Goal: Information Seeking & Learning: Learn about a topic

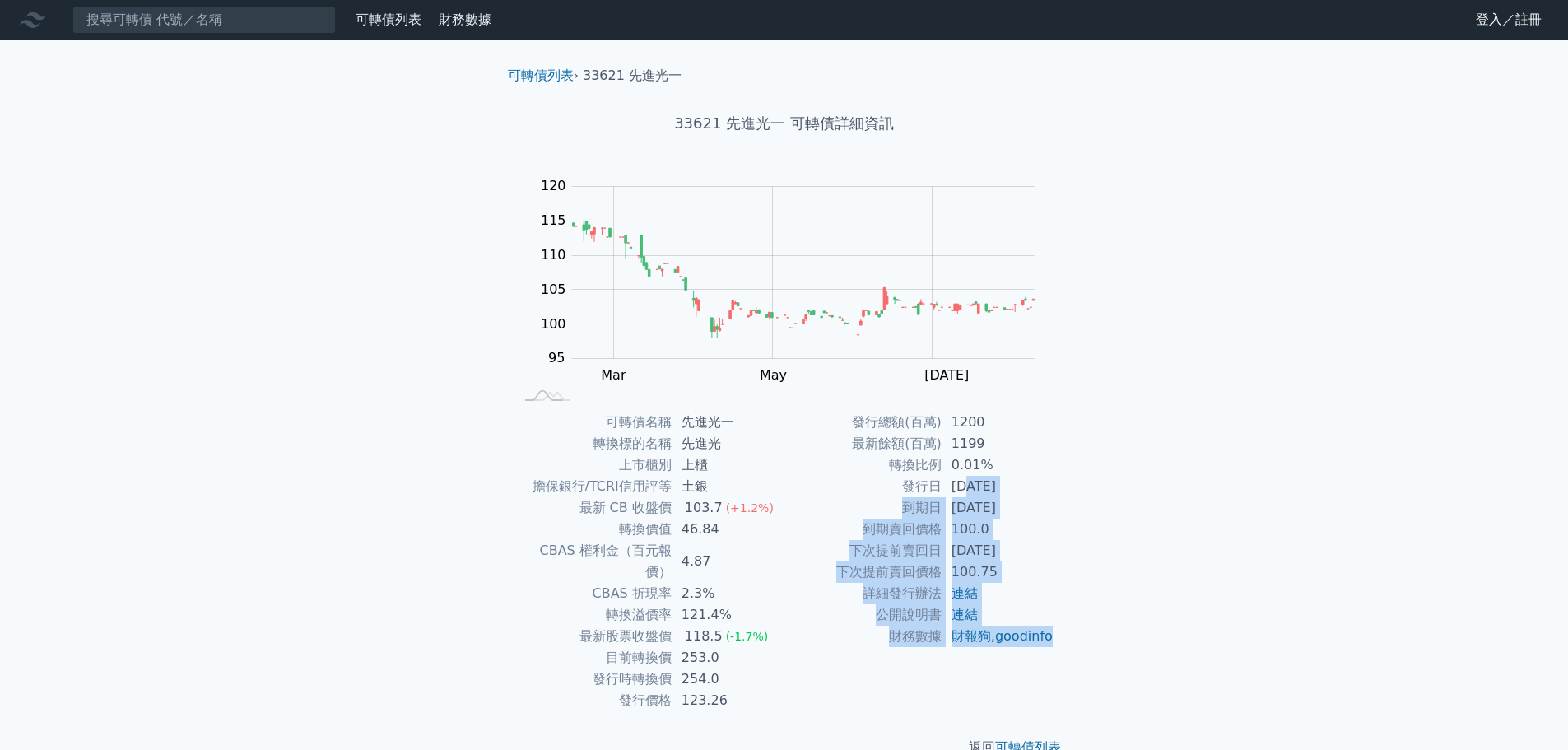
drag, startPoint x: 966, startPoint y: 493, endPoint x: 1095, endPoint y: 643, distance: 197.8
click at [1012, 647] on tbody "發行總額(百萬) 1200 最新餘額(百萬) 1199 轉換比例 0.01% 發行日 [DATE] 到期日 [DATE] 到期賣回價格 100.0 下次提前賣…" at bounding box center [919, 528] width 270 height 235
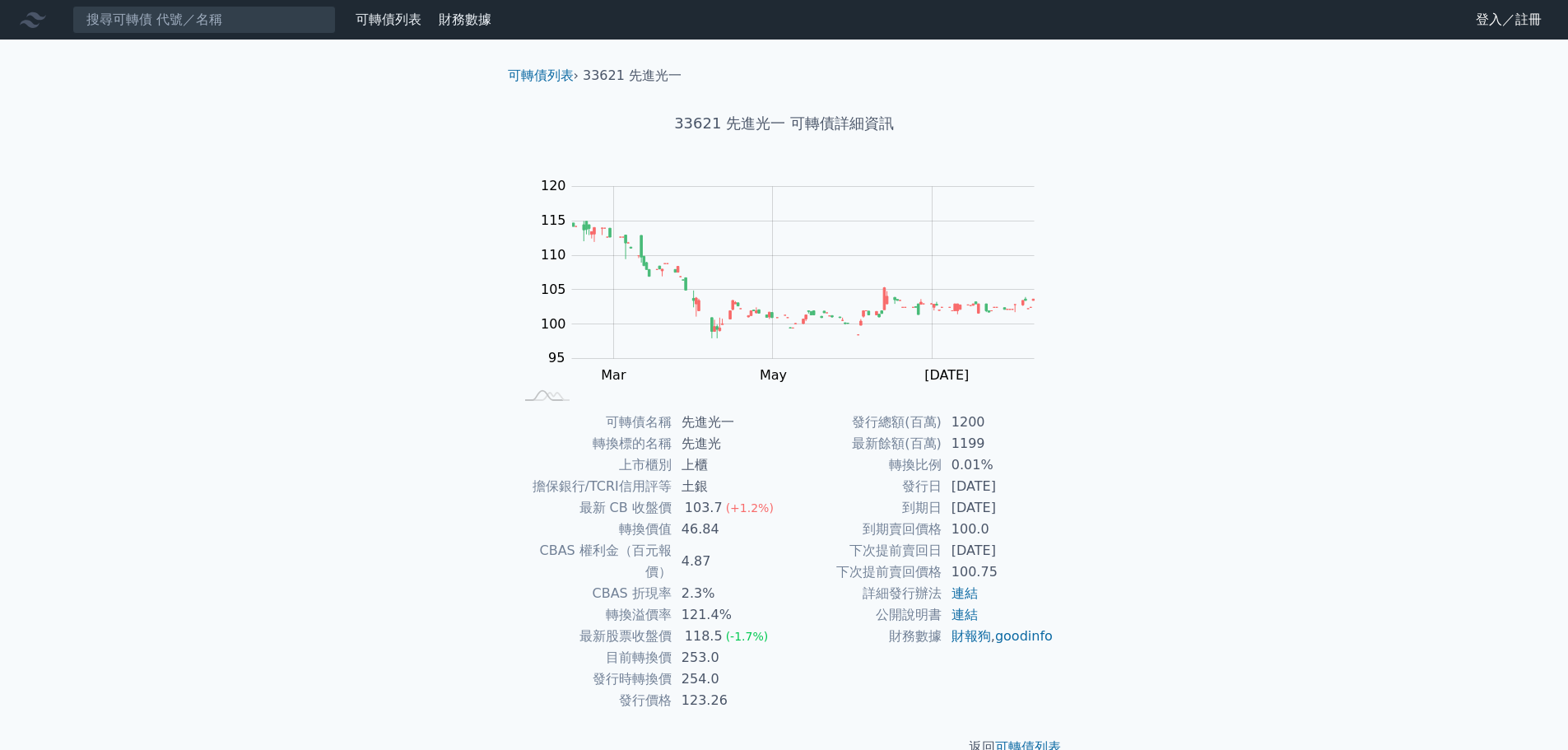
click at [1103, 638] on div "可轉債列表 財務數據 可轉債列表 財務數據 登入／註冊 登入／註冊 可轉債列表 › 33621 先進光一 33621 先進光一 可轉債詳細資訊 Zoom Ou…" at bounding box center [784, 391] width 1568 height 784
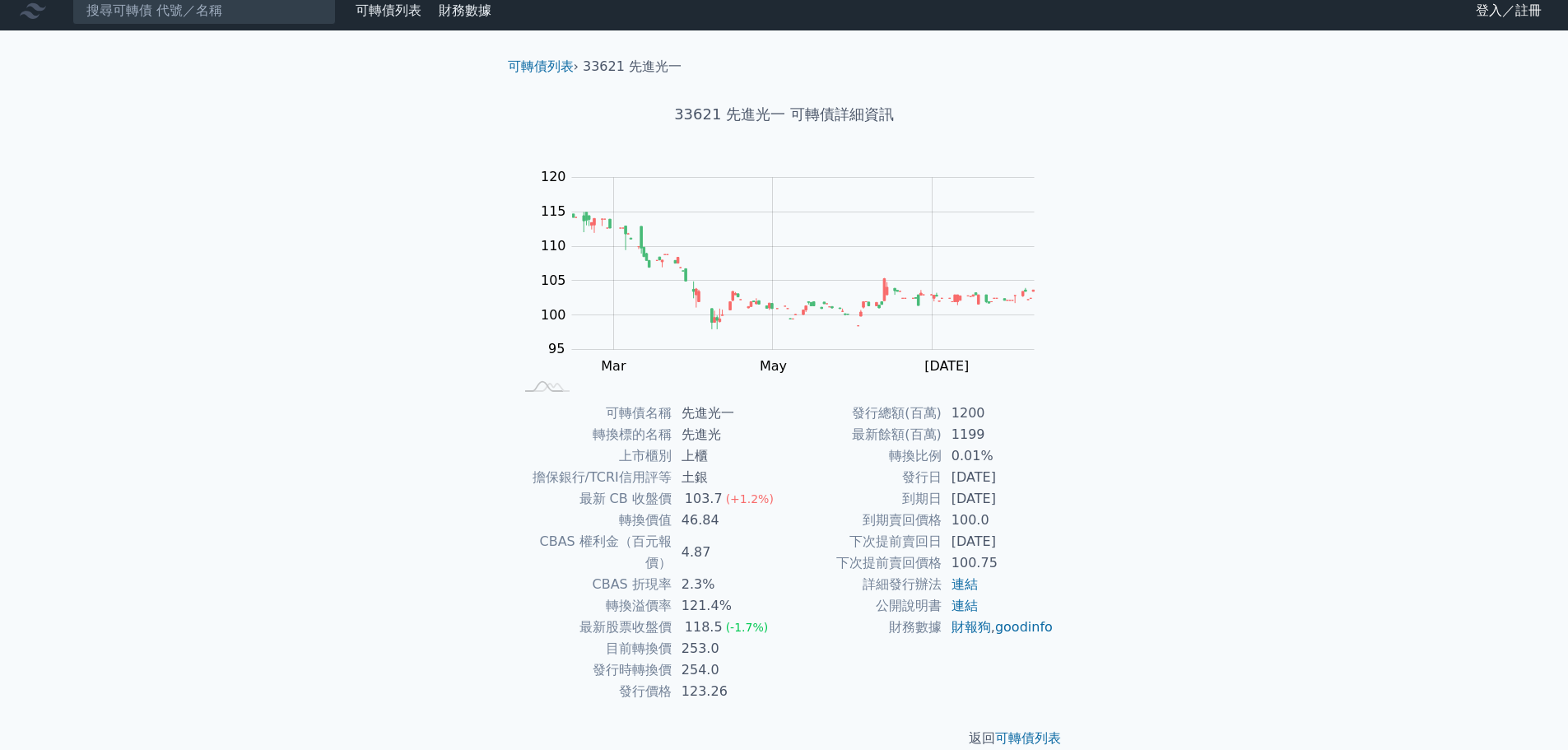
scroll to position [13, 0]
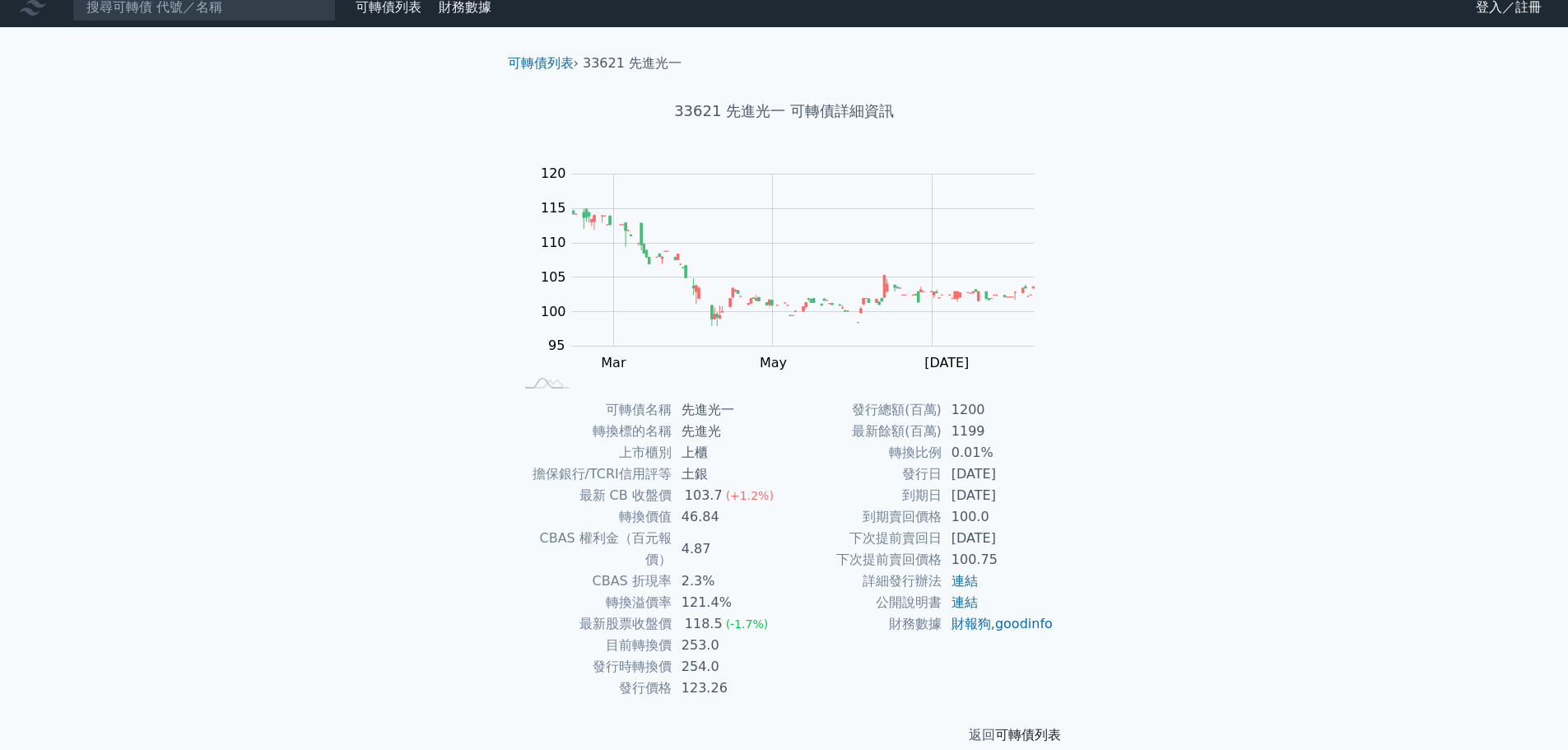
click at [1033, 727] on link "可轉債列表" at bounding box center [1028, 735] width 66 height 15
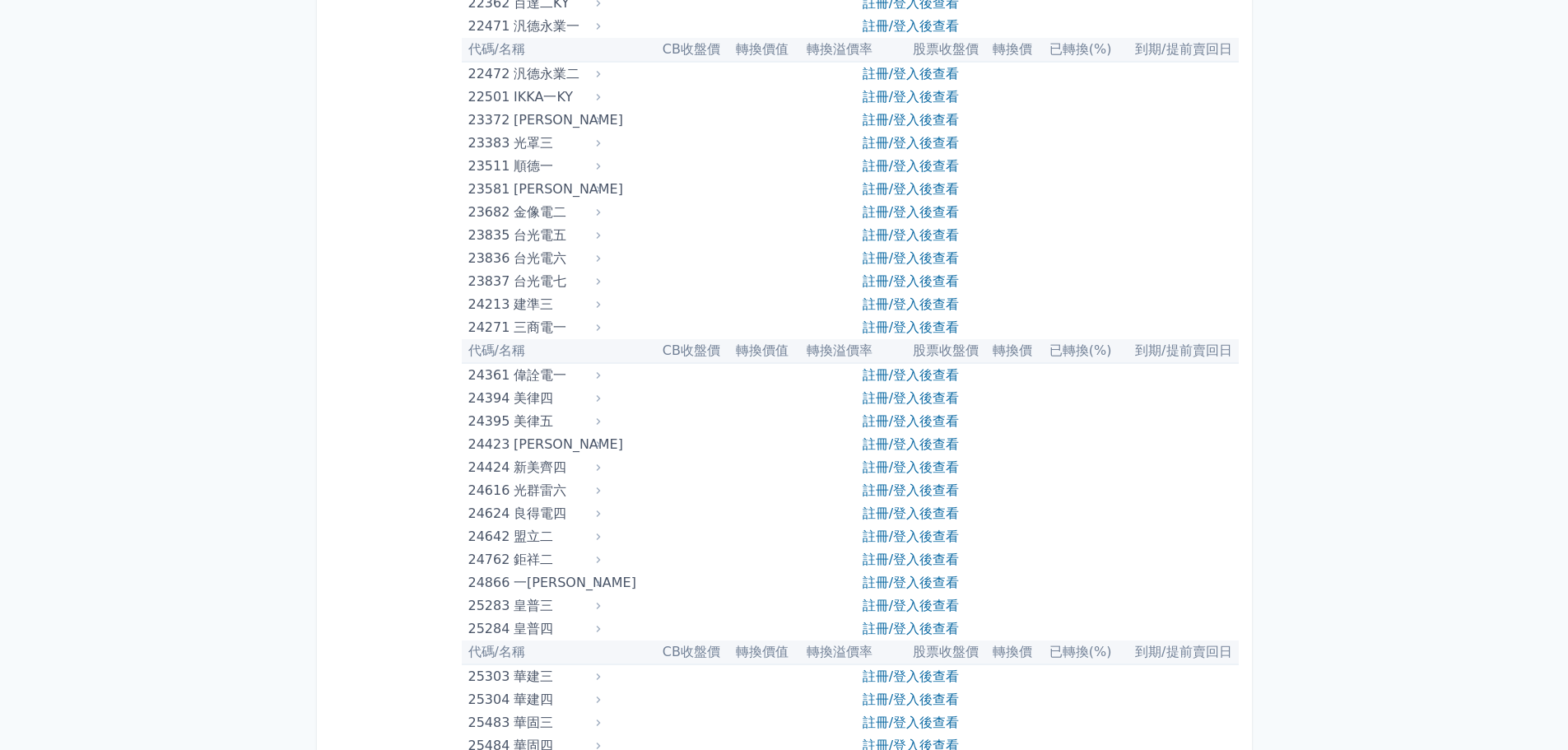
scroll to position [1400, 0]
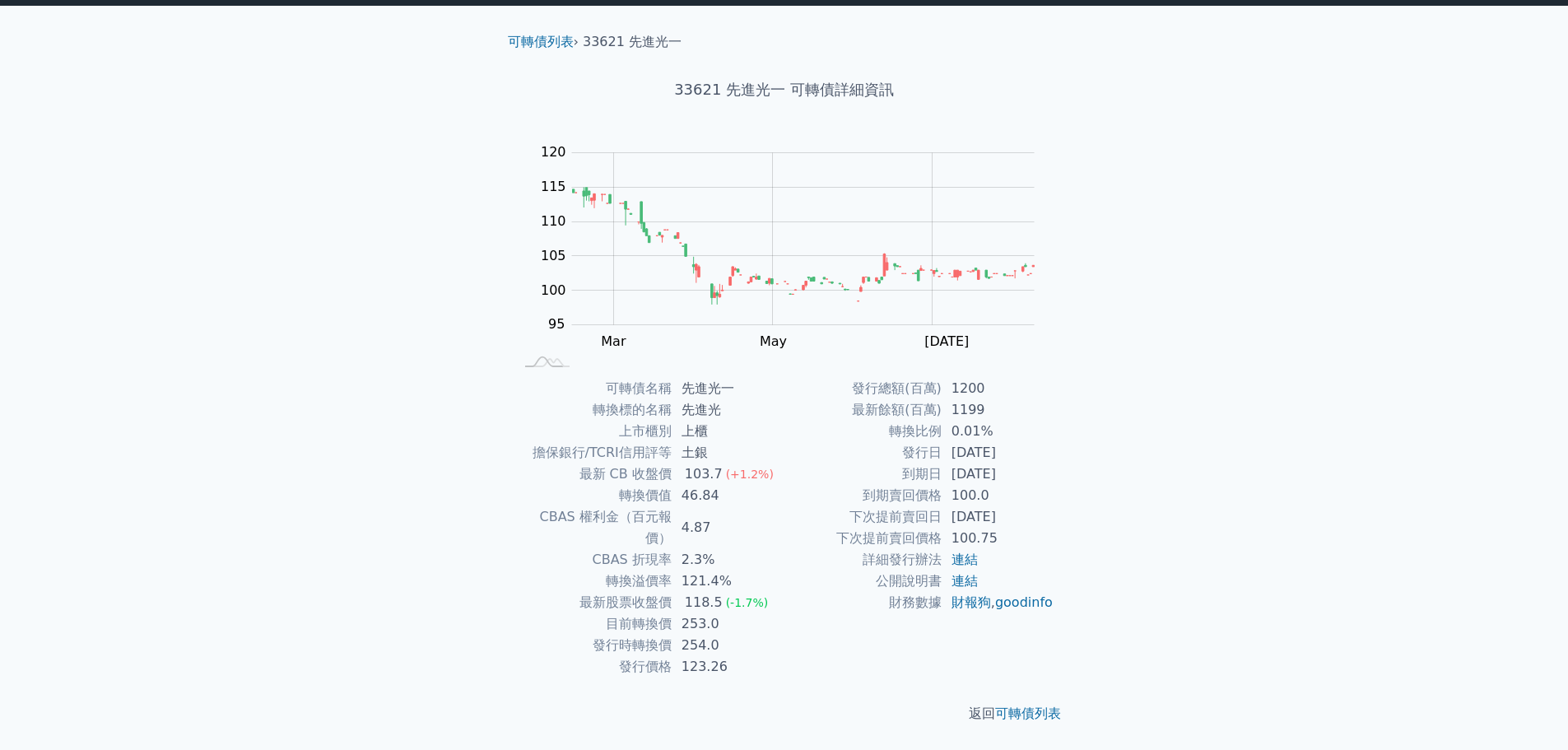
scroll to position [13, 0]
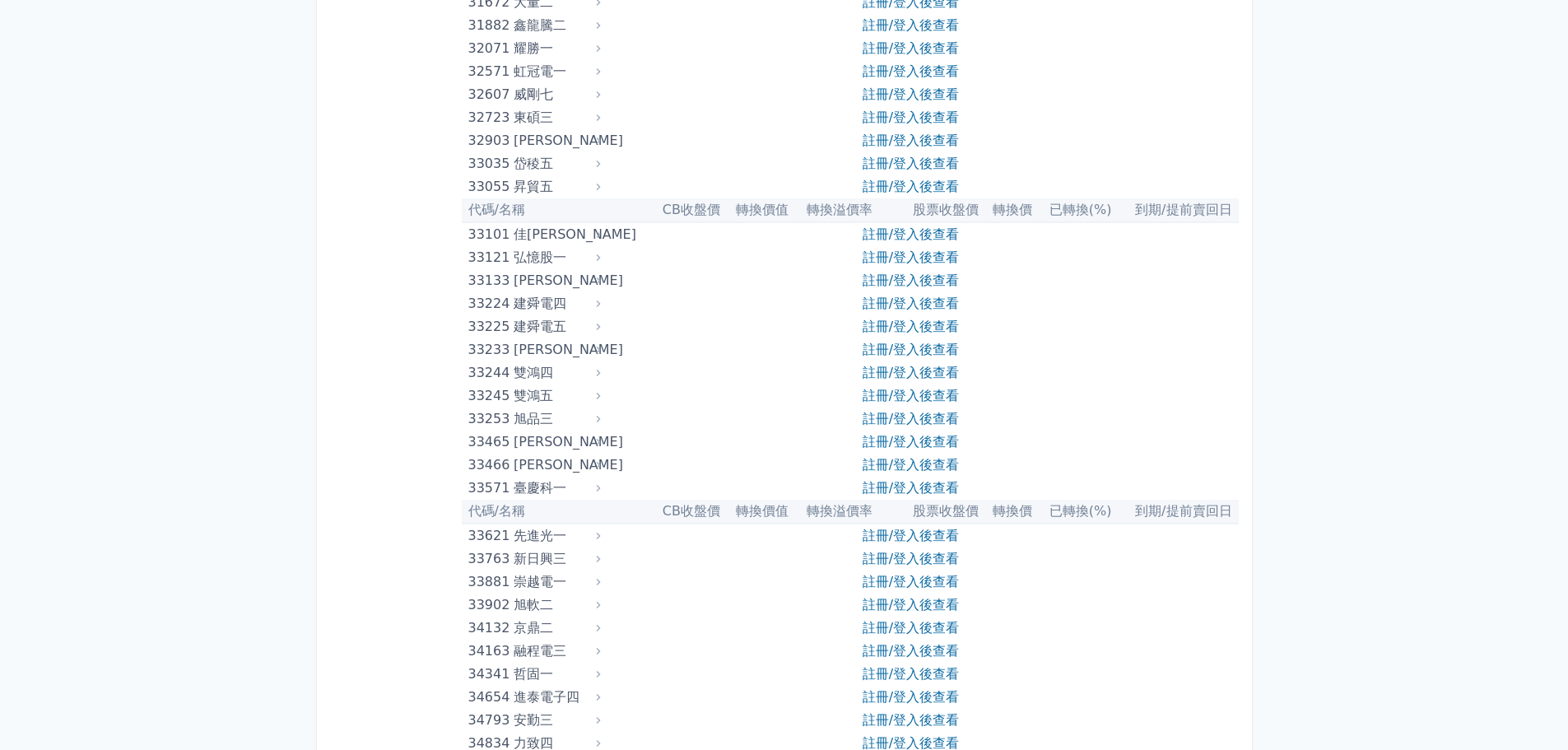
scroll to position [2964, 0]
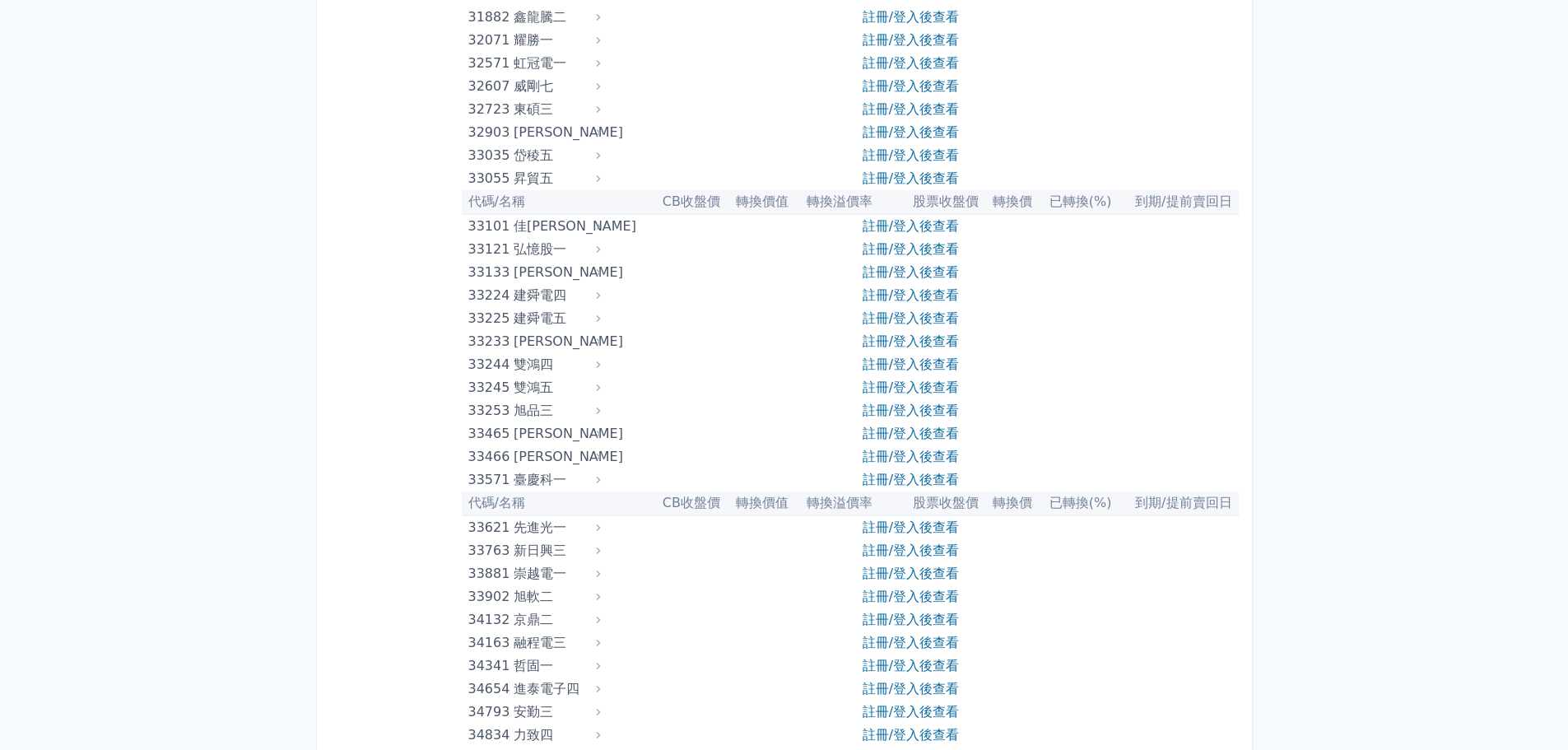
click at [528, 529] on div "先進光一" at bounding box center [556, 528] width 84 height 23
click at [605, 526] on icon at bounding box center [598, 528] width 12 height 12
click at [915, 530] on link "註冊/登入後查看" at bounding box center [911, 527] width 96 height 15
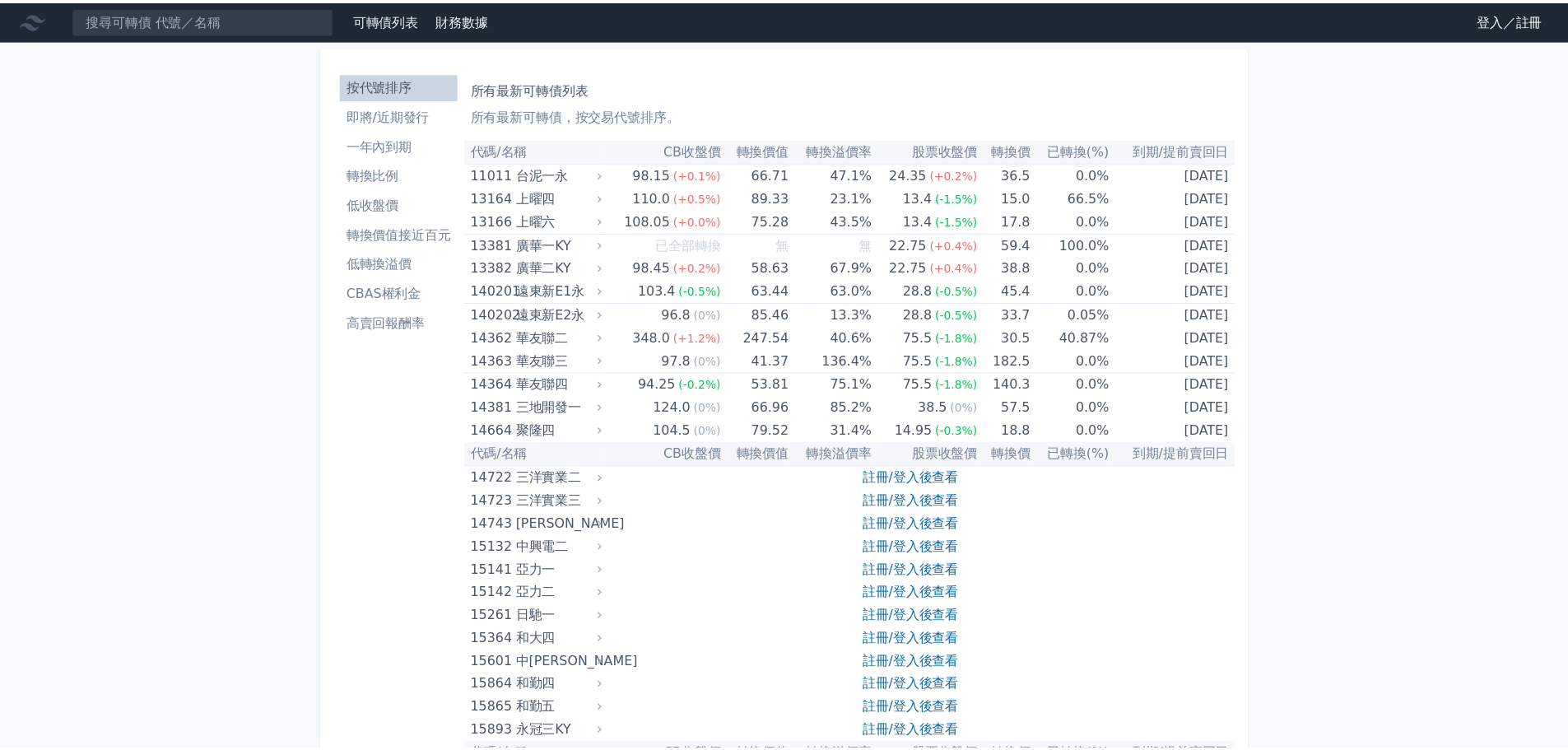
scroll to position [2964, 0]
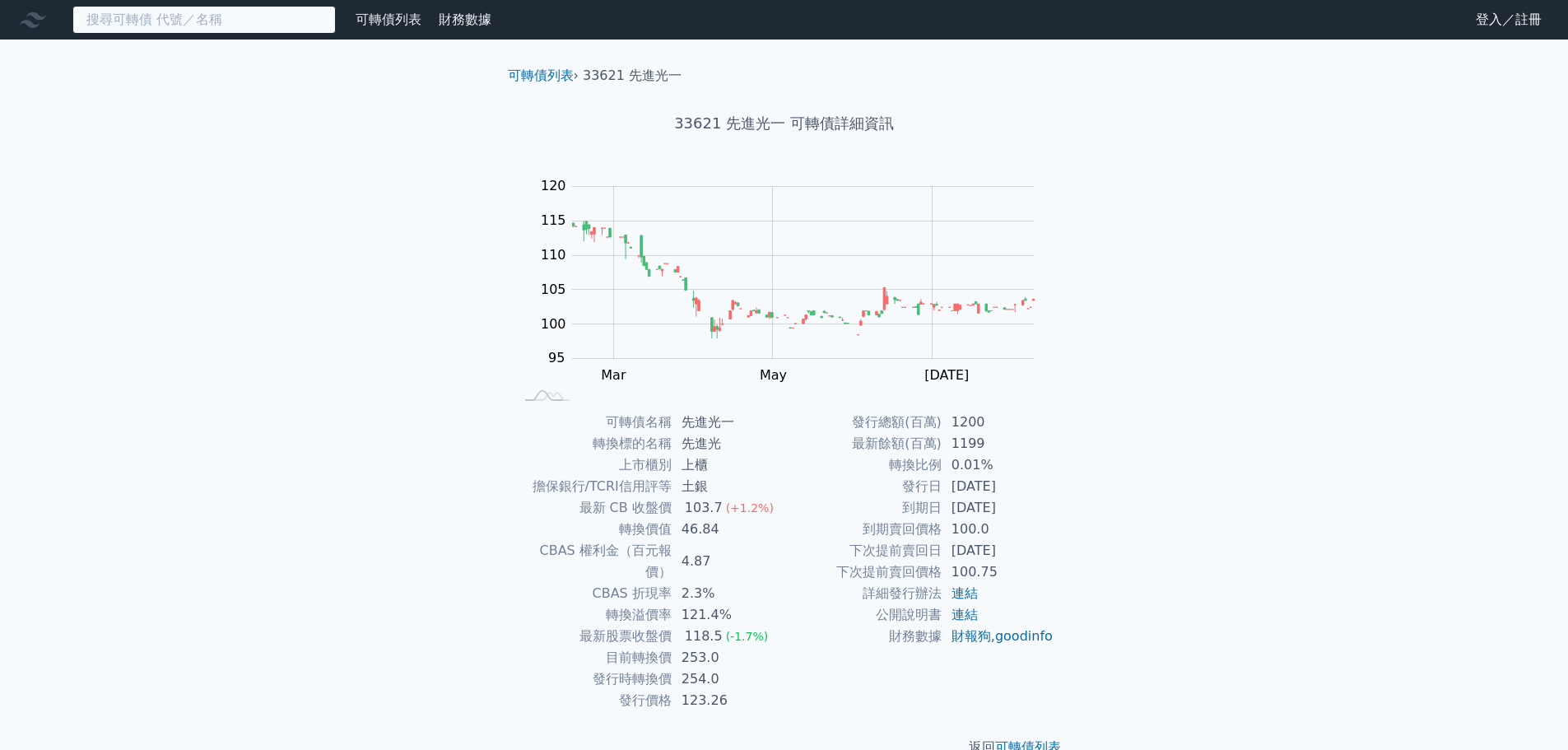
click at [165, 33] on input at bounding box center [204, 19] width 263 height 28
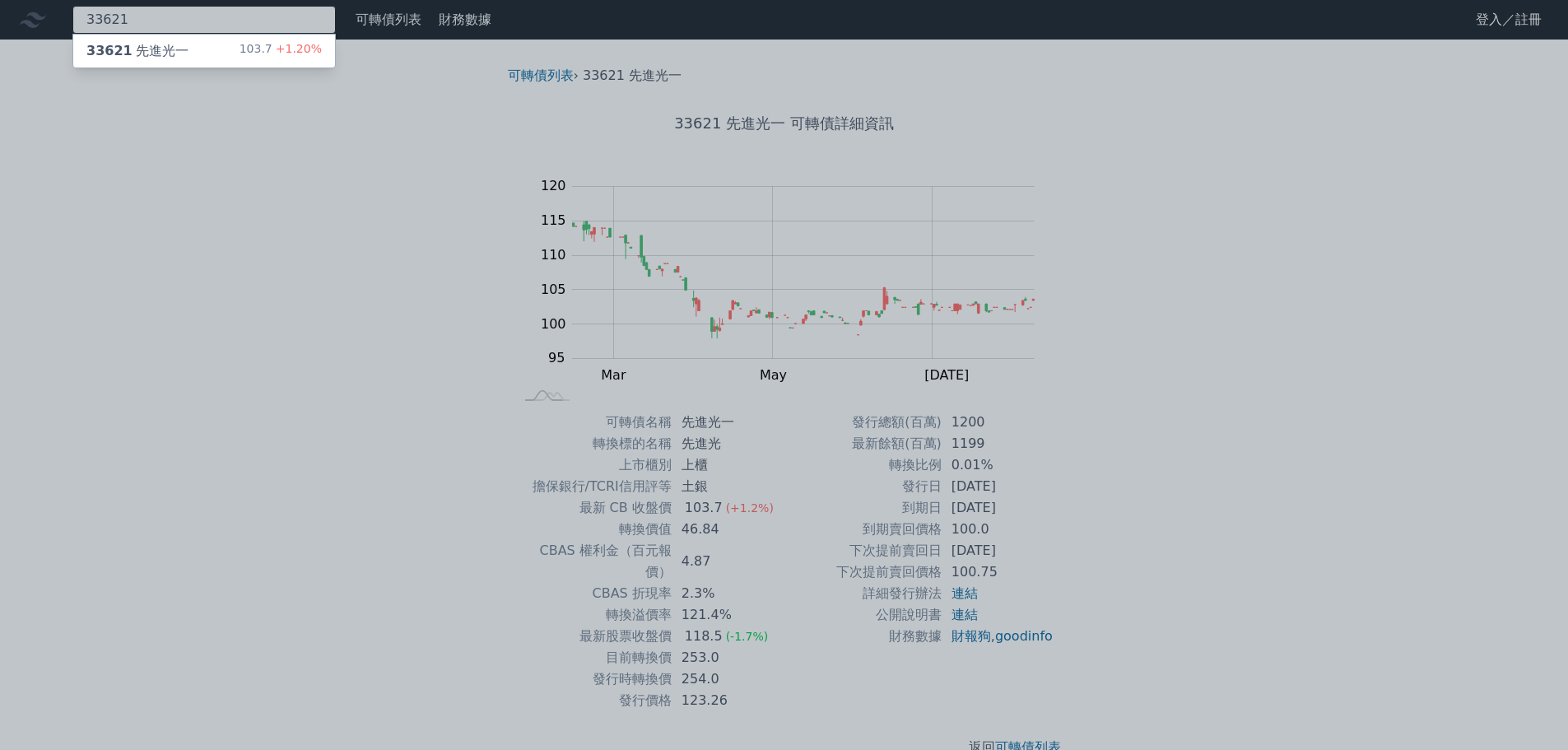
type input "33621"
click at [155, 44] on div "33621 先進光一" at bounding box center [137, 51] width 102 height 20
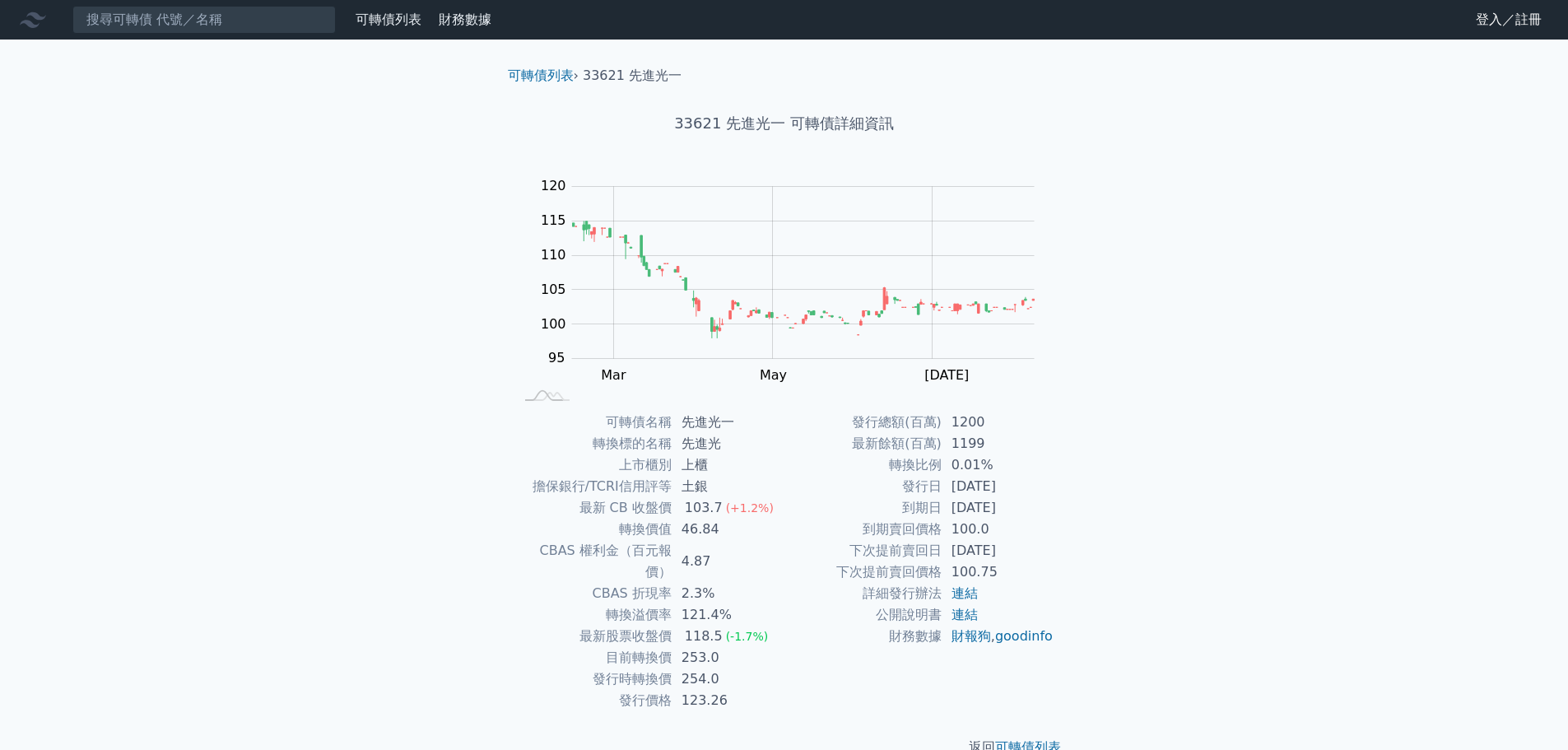
scroll to position [13, 0]
